Goal: Navigation & Orientation: Find specific page/section

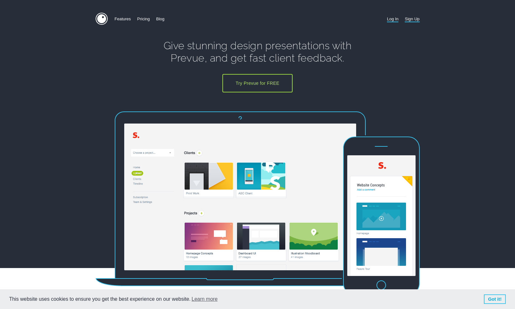
click at [391, 18] on link "Log In" at bounding box center [392, 19] width 11 height 12
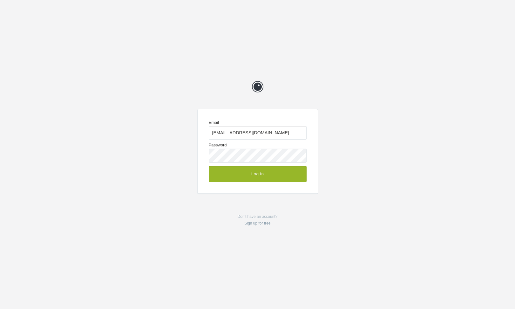
click at [269, 169] on button "Log In" at bounding box center [258, 174] width 98 height 17
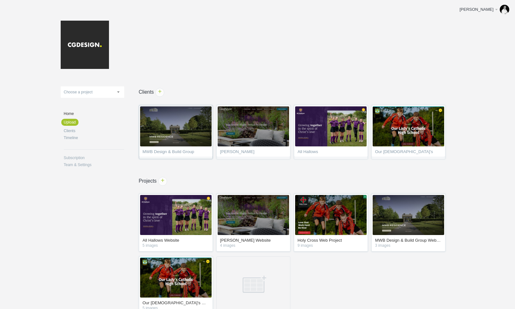
click at [180, 152] on span "MWB Design & Build Group" at bounding box center [176, 153] width 66 height 6
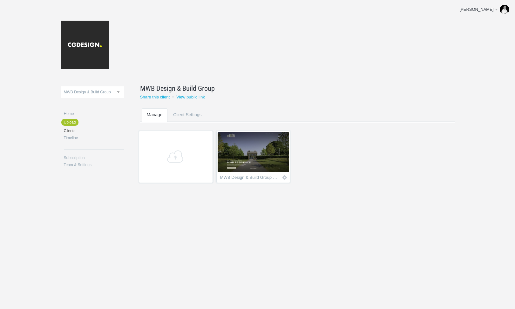
click at [263, 162] on img at bounding box center [253, 152] width 71 height 40
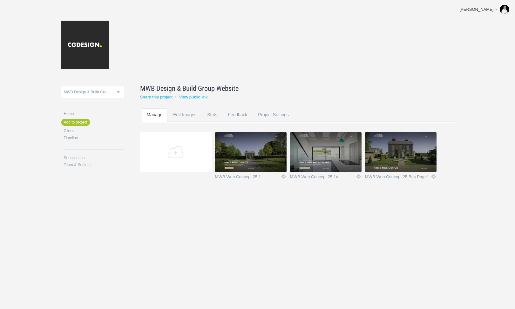
click at [263, 162] on img at bounding box center [250, 152] width 71 height 40
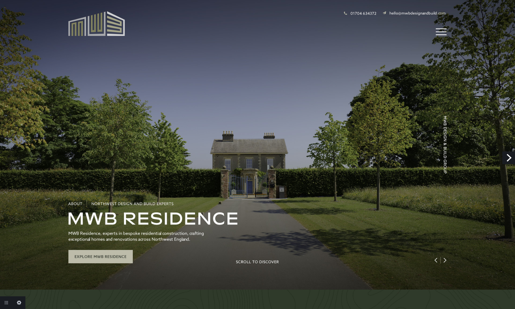
click at [508, 158] on link "Next" at bounding box center [508, 157] width 13 height 13
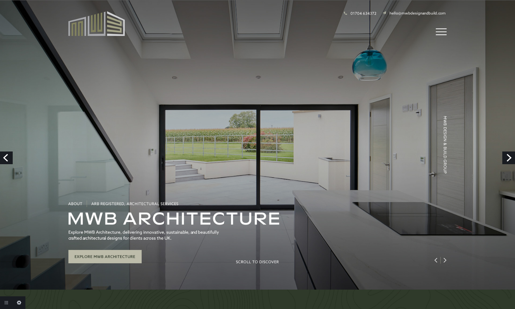
click at [508, 158] on link "Next" at bounding box center [508, 157] width 13 height 13
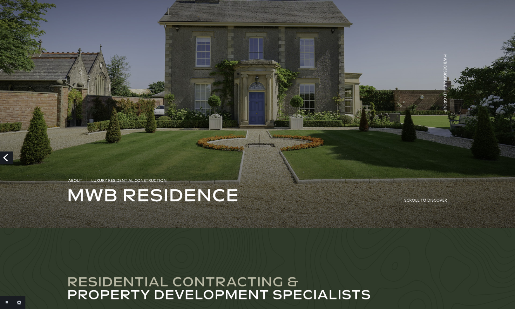
scroll to position [57, 0]
